Goal: Ask a question: Seek information or help from site administrators or community

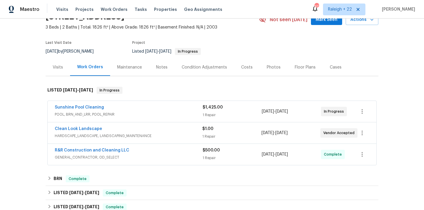
scroll to position [34, 0]
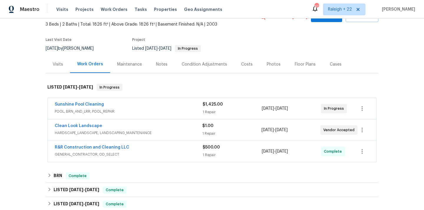
click at [108, 111] on span "POOL, BRN_AND_LRR, POOL_REPAIR" at bounding box center [129, 112] width 148 height 6
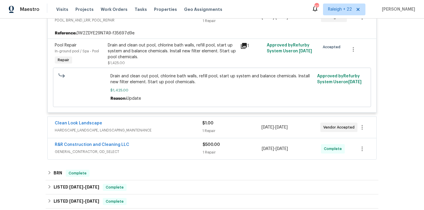
scroll to position [131, 0]
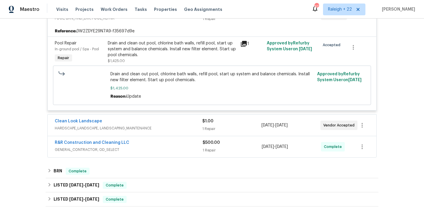
click at [106, 129] on span "HARDSCAPE_LANDSCAPE, LANDSCAPING_MAINTENANCE" at bounding box center [128, 128] width 147 height 6
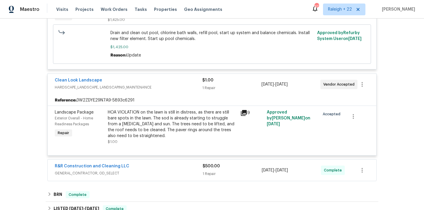
scroll to position [177, 0]
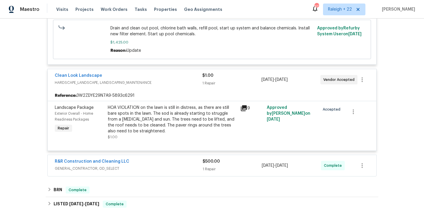
click at [96, 78] on span "Clean Look Landscape" at bounding box center [78, 76] width 47 height 6
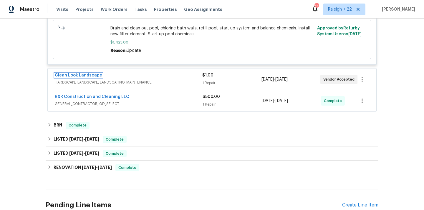
click at [93, 75] on link "Clean Look Landscape" at bounding box center [78, 75] width 47 height 4
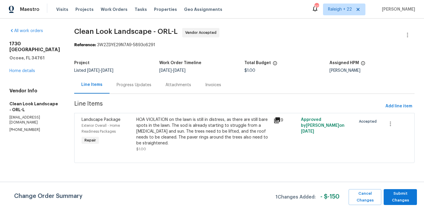
click at [135, 85] on div "Progress Updates" at bounding box center [133, 85] width 35 height 6
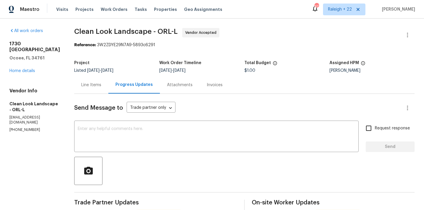
click at [94, 87] on div "Line Items" at bounding box center [91, 85] width 20 height 6
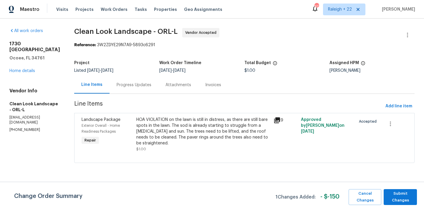
click at [130, 86] on div "Progress Updates" at bounding box center [133, 85] width 35 height 6
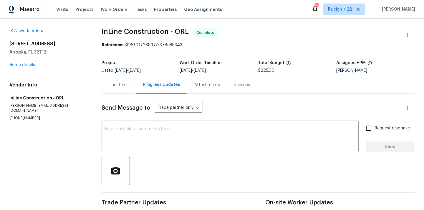
click at [128, 81] on div "Line Items" at bounding box center [118, 84] width 34 height 17
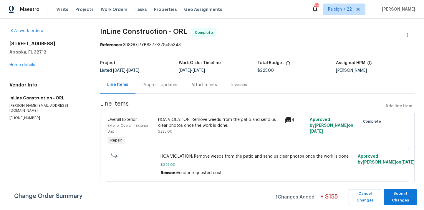
click at [232, 120] on div "HOA VIOLATION: Remove weeds from the patio and send us clear photos once the wo…" at bounding box center [219, 123] width 123 height 12
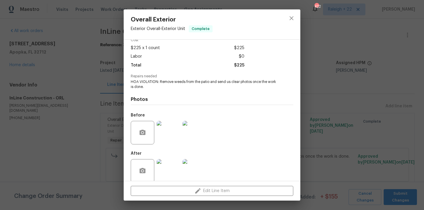
scroll to position [36, 0]
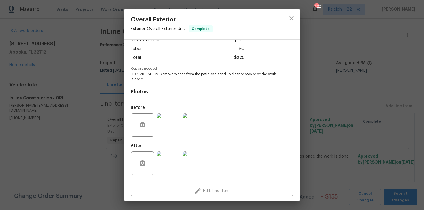
click at [167, 164] on img at bounding box center [168, 163] width 24 height 24
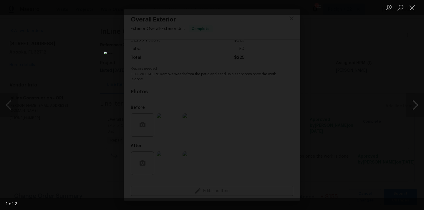
click at [414, 106] on button "Next image" at bounding box center [415, 105] width 18 height 24
click at [414, 12] on button "Close lightbox" at bounding box center [412, 7] width 12 height 10
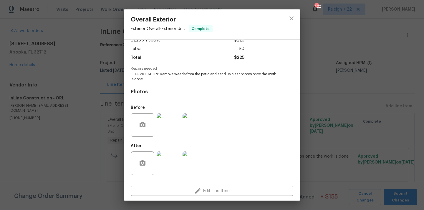
click at [191, 165] on img at bounding box center [194, 163] width 24 height 24
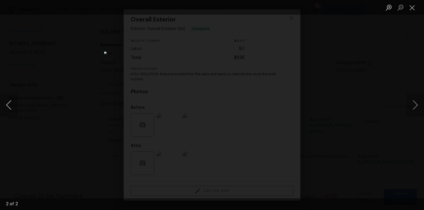
click at [8, 108] on button "Previous image" at bounding box center [9, 105] width 18 height 24
click at [411, 10] on button "Close lightbox" at bounding box center [412, 7] width 12 height 10
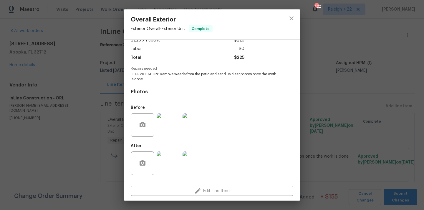
click at [160, 120] on img at bounding box center [168, 125] width 24 height 24
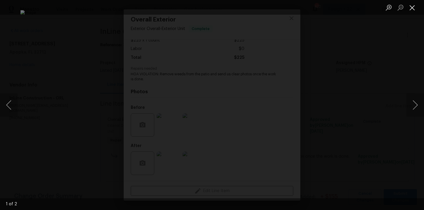
click at [411, 9] on button "Close lightbox" at bounding box center [412, 7] width 12 height 10
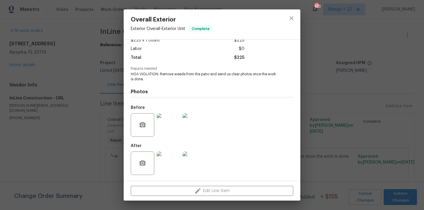
click at [192, 124] on img at bounding box center [194, 125] width 24 height 24
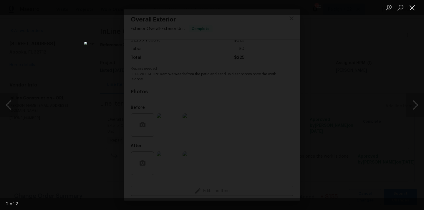
click at [413, 7] on button "Close lightbox" at bounding box center [412, 7] width 12 height 10
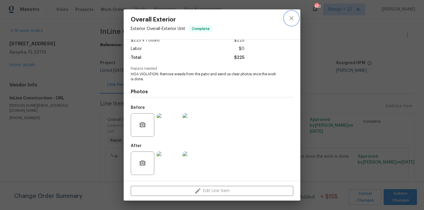
click at [289, 21] on icon "close" at bounding box center [291, 18] width 7 height 7
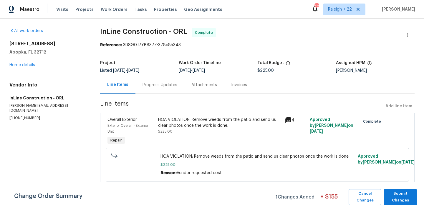
click at [214, 121] on div "HOA VIOLATION: Remove weeds from the patio and send us clear photos once the wo…" at bounding box center [219, 123] width 123 height 12
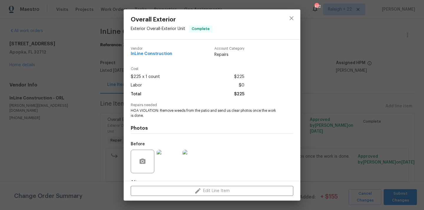
scroll to position [36, 0]
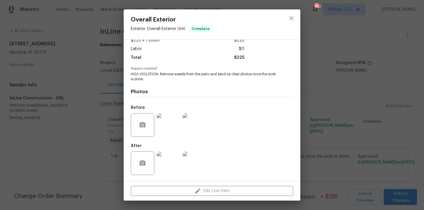
click at [172, 129] on img at bounding box center [168, 125] width 24 height 24
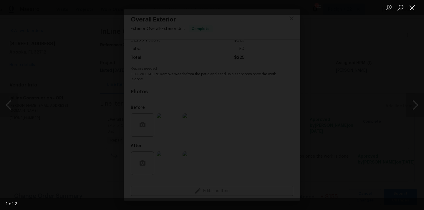
click at [410, 10] on button "Close lightbox" at bounding box center [412, 7] width 12 height 10
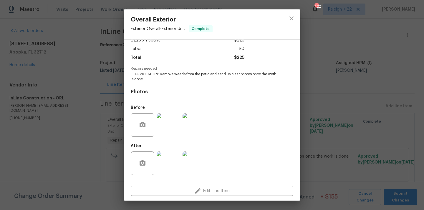
click at [161, 159] on img at bounding box center [168, 163] width 24 height 24
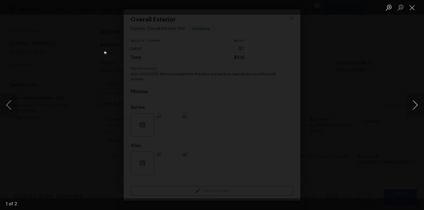
click at [414, 108] on button "Next image" at bounding box center [415, 105] width 18 height 24
click at [411, 102] on button "Next image" at bounding box center [415, 105] width 18 height 24
click at [410, 5] on button "Close lightbox" at bounding box center [412, 7] width 12 height 10
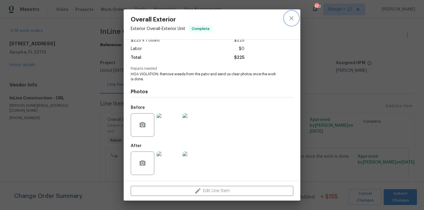
click at [286, 20] on button "close" at bounding box center [291, 18] width 14 height 14
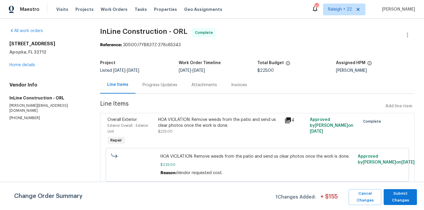
click at [157, 83] on div "Progress Updates" at bounding box center [159, 85] width 35 height 6
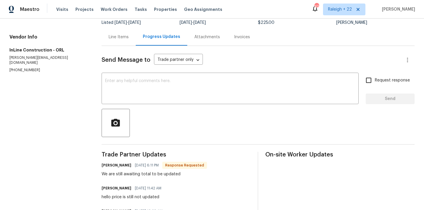
scroll to position [42, 0]
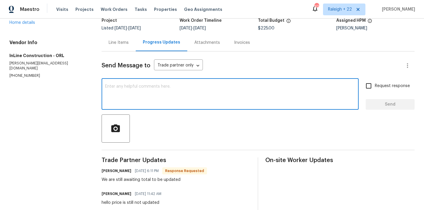
click at [155, 102] on textarea at bounding box center [230, 94] width 250 height 21
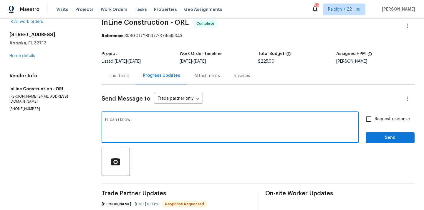
scroll to position [0, 0]
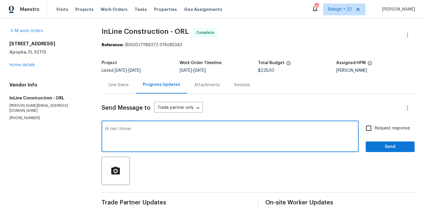
click at [155, 131] on textarea "Hi can I know" at bounding box center [230, 137] width 250 height 21
click at [202, 133] on textarea "Hi, can I know whether the work has started?" at bounding box center [230, 137] width 250 height 21
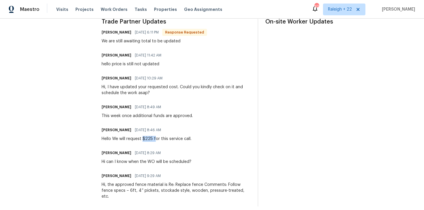
drag, startPoint x: 144, startPoint y: 139, endPoint x: 156, endPoint y: 139, distance: 11.8
click at [156, 139] on div "Hello We will request $225 for this service call." at bounding box center [146, 139] width 90 height 6
copy div "$225 f"
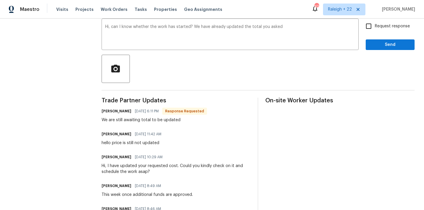
scroll to position [0, 0]
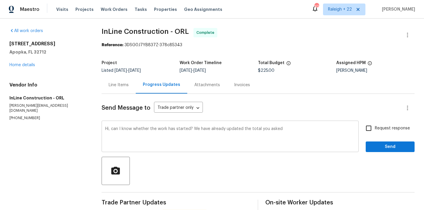
click at [287, 126] on div "Hi, can I know whether the work has started? We have already updated the total …" at bounding box center [229, 137] width 257 height 30
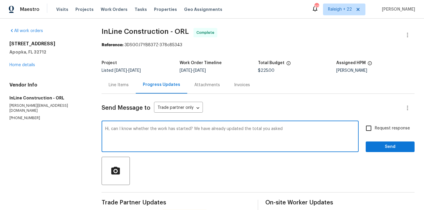
click at [287, 130] on textarea "Hi, can I know whether the work has started? We have already updated the total …" at bounding box center [230, 137] width 250 height 21
paste textarea "$225 f"
type textarea "Hi, can I know whether the work has started? We have already updated the total …"
click at [370, 130] on input "Request response" at bounding box center [368, 128] width 12 height 12
checkbox input "true"
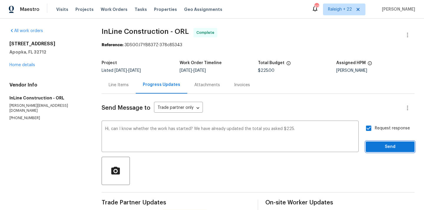
click at [375, 144] on span "Send" at bounding box center [389, 146] width 39 height 7
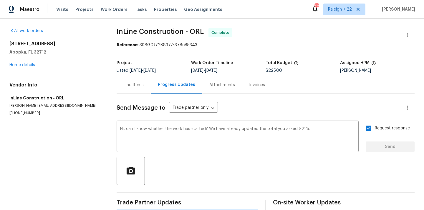
click at [133, 83] on div "Line Items" at bounding box center [134, 85] width 20 height 6
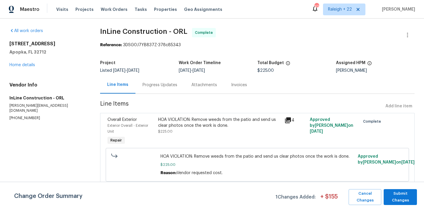
click at [214, 139] on div "HOA VIOLATION: Remove weeds from the patio and send us clear photos once the wo…" at bounding box center [219, 131] width 126 height 33
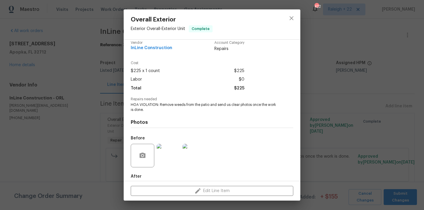
scroll to position [36, 0]
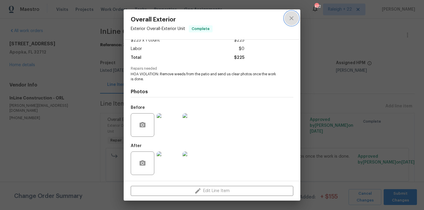
click at [291, 21] on icon "close" at bounding box center [291, 18] width 7 height 7
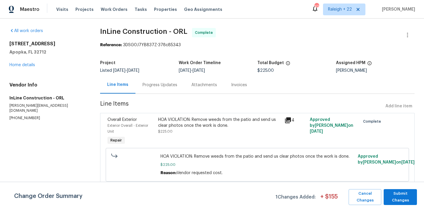
click at [158, 86] on div "Progress Updates" at bounding box center [159, 85] width 35 height 6
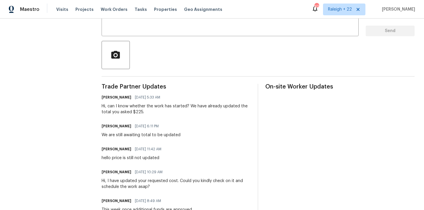
scroll to position [116, 0]
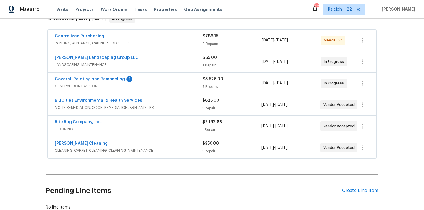
scroll to position [117, 0]
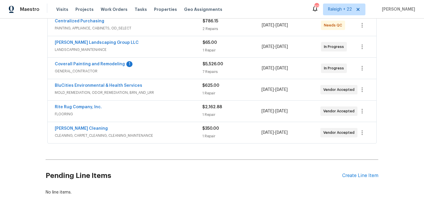
click at [82, 48] on span "LANDSCAPING_MAINTENANCE" at bounding box center [129, 50] width 148 height 6
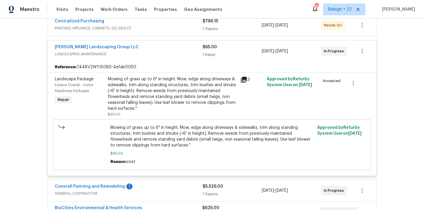
scroll to position [0, 0]
